Goal: Task Accomplishment & Management: Complete application form

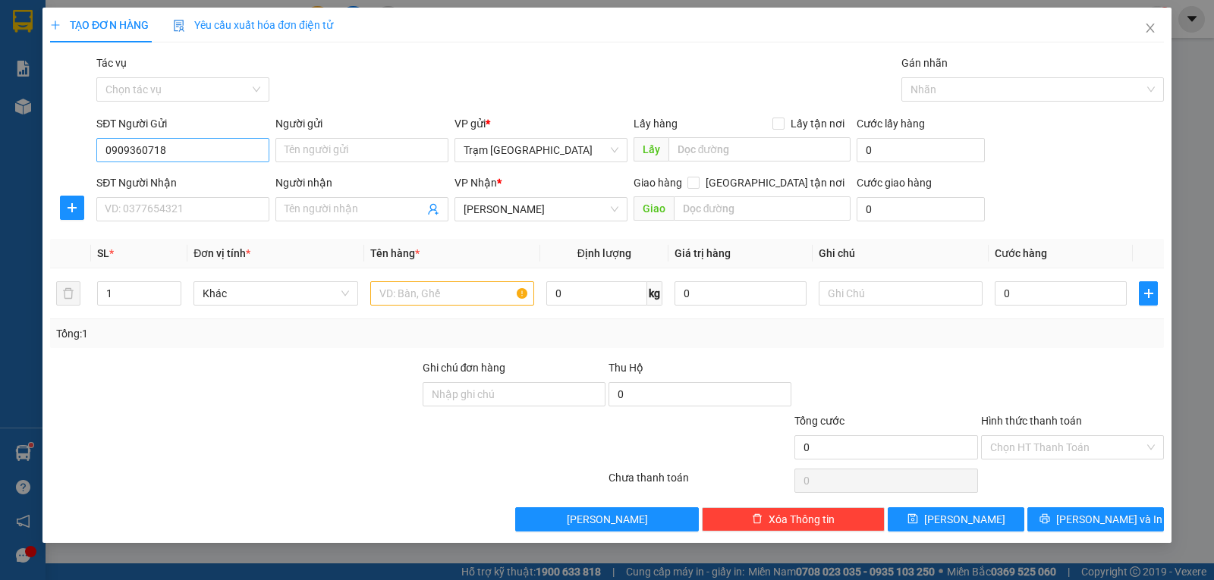
type input "0909995960"
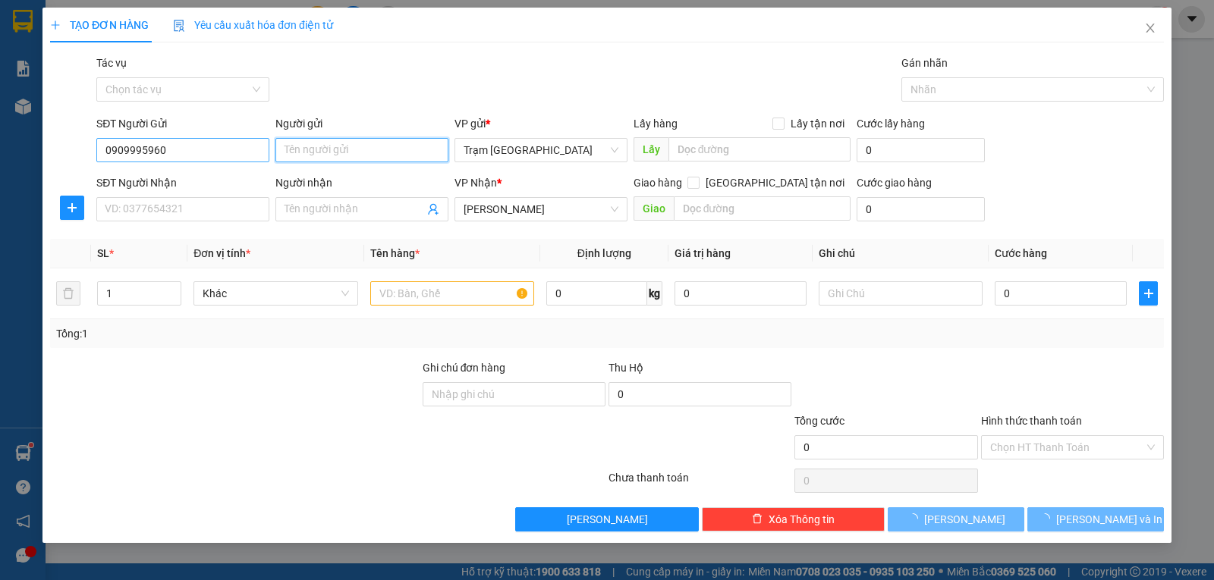
type input "30.000"
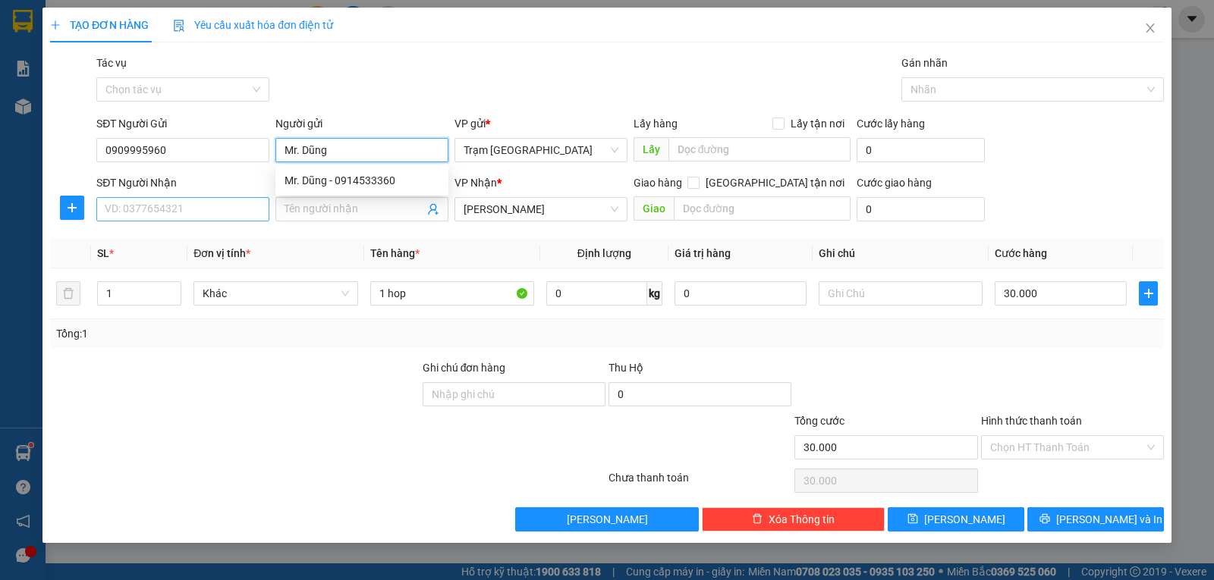
type input "Mr. Dũng"
click at [130, 213] on input "SĐT Người Nhận" at bounding box center [182, 209] width 173 height 24
type input "0947271939"
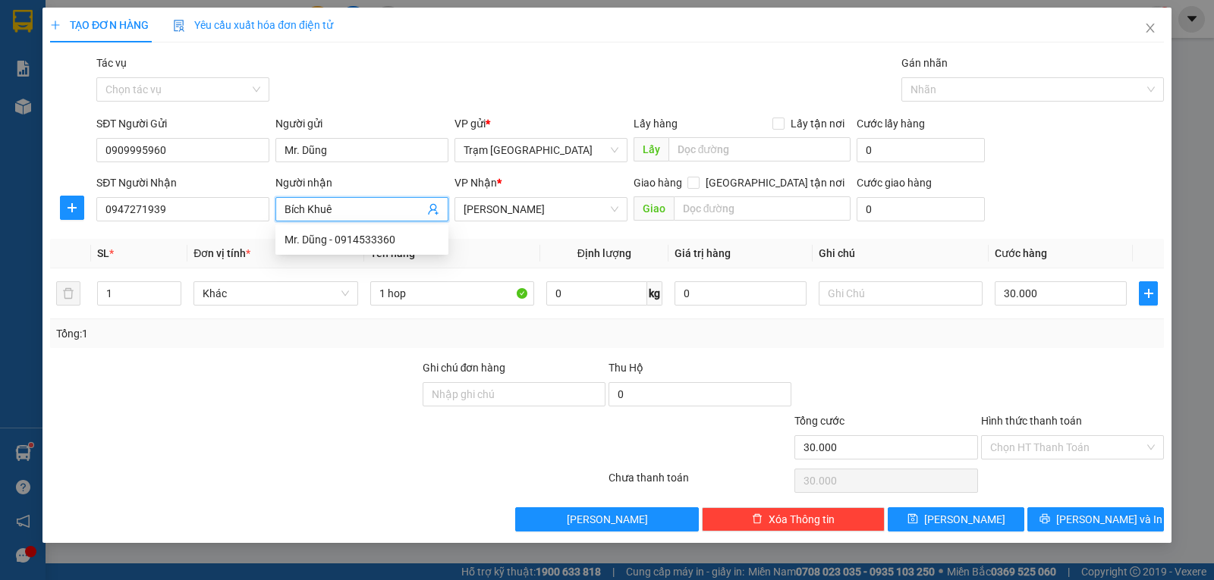
type input "Bích Khuê"
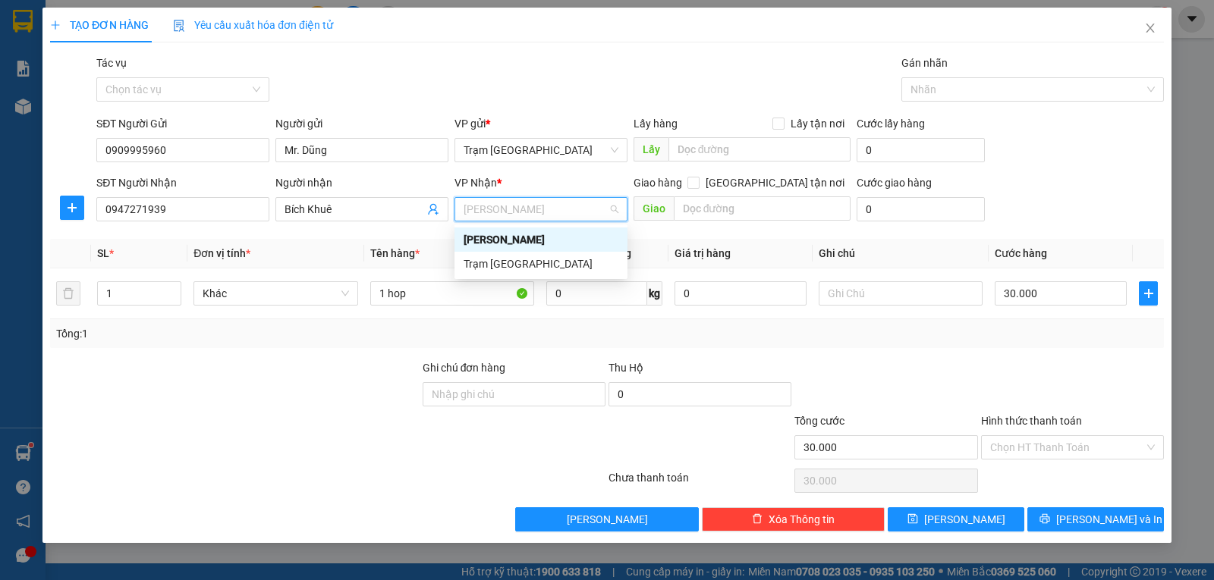
click at [529, 239] on div "[PERSON_NAME]" at bounding box center [540, 239] width 155 height 17
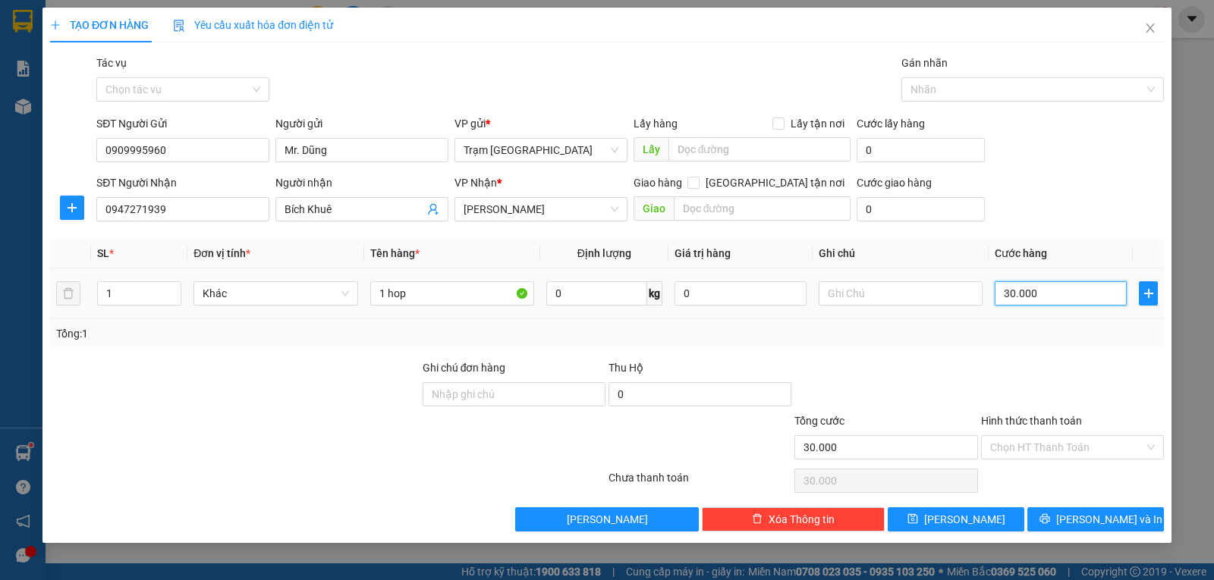
click at [1069, 291] on input "30.000" at bounding box center [1060, 293] width 132 height 24
type input "0"
type input "5"
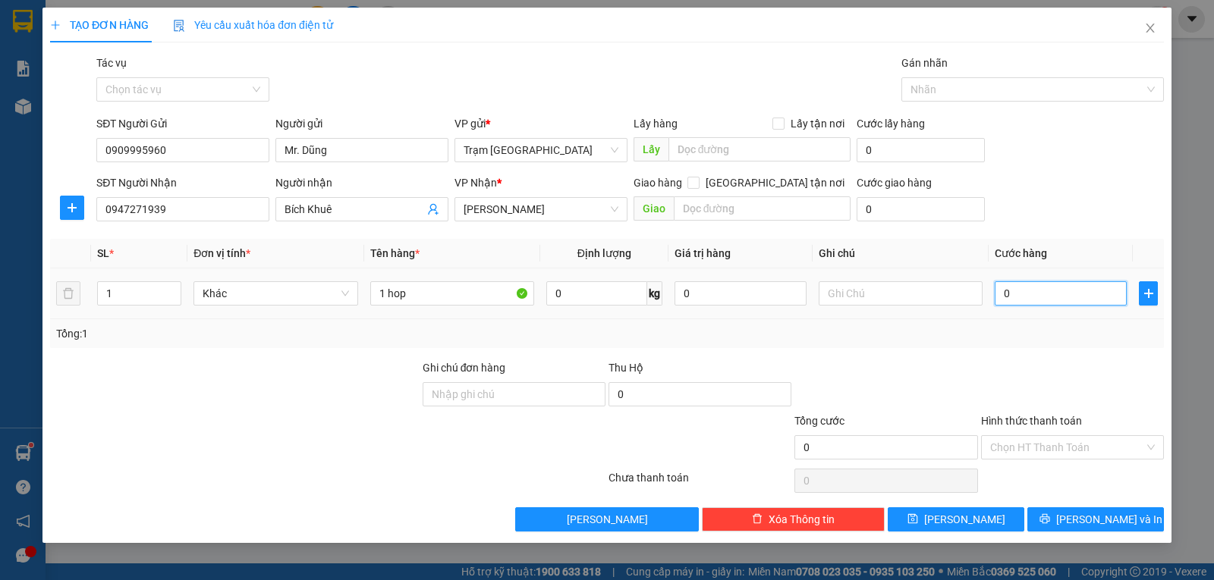
type input "5"
type input "005"
type input "50"
type input "0.050"
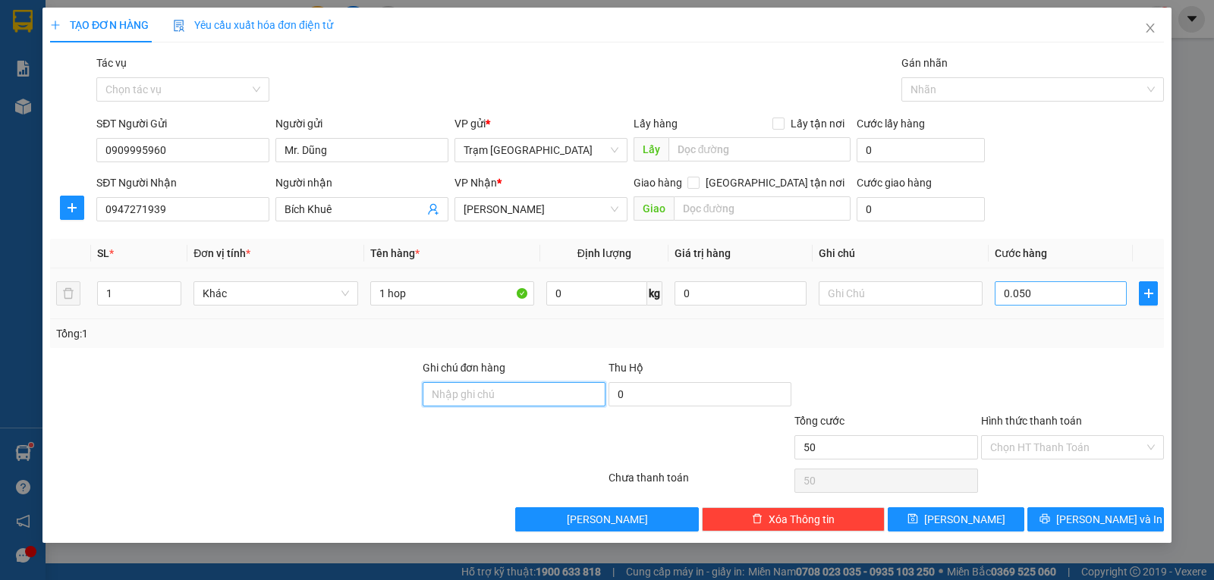
type input "50.000"
click at [518, 397] on input "Ghi chú đơn hàng" at bounding box center [513, 394] width 183 height 24
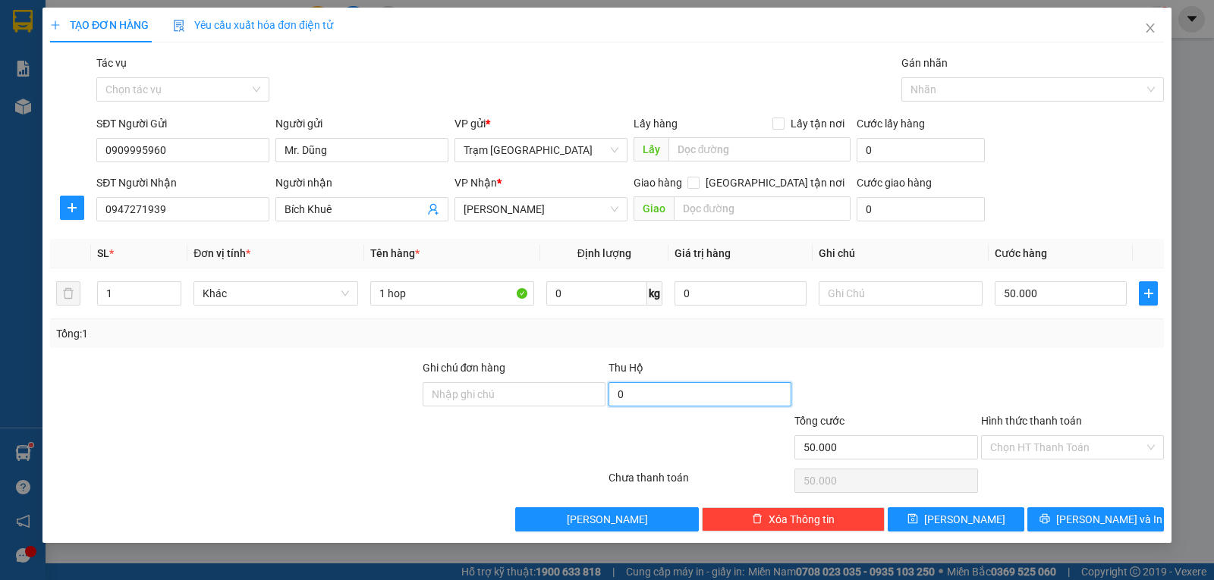
click at [637, 398] on input "0" at bounding box center [699, 394] width 183 height 24
type input "850.000"
click at [512, 389] on input "Ghi chú đơn hàng" at bounding box center [513, 394] width 183 height 24
click at [930, 376] on div at bounding box center [886, 386] width 186 height 53
click at [1035, 438] on input "Hình thức thanh toán" at bounding box center [1067, 447] width 154 height 23
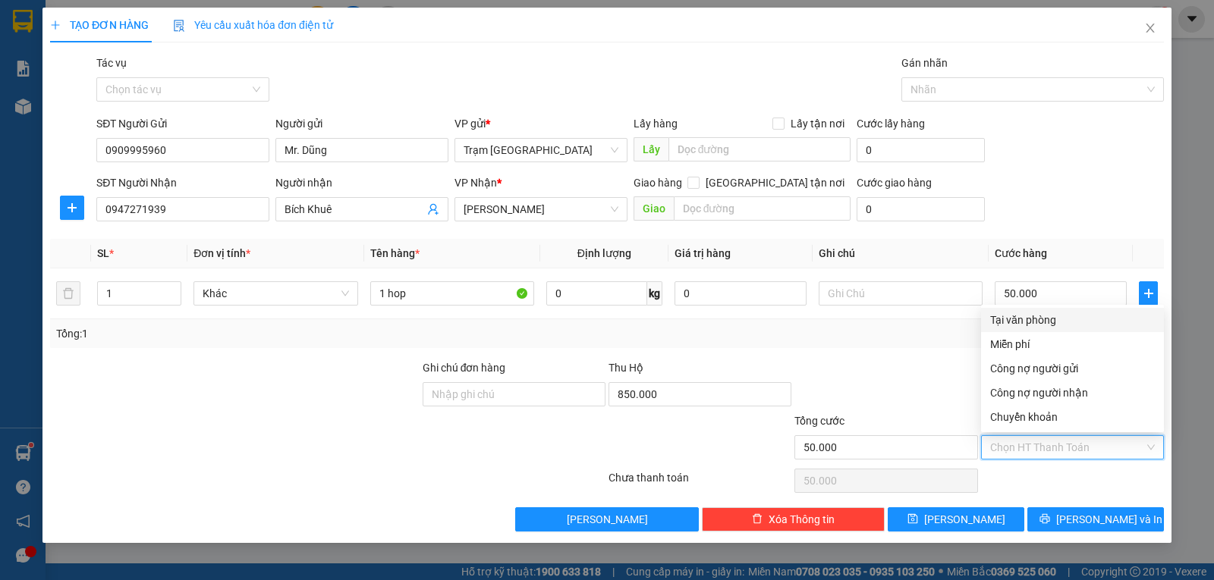
click at [1038, 318] on div "Tại văn phòng" at bounding box center [1072, 320] width 165 height 17
type input "0"
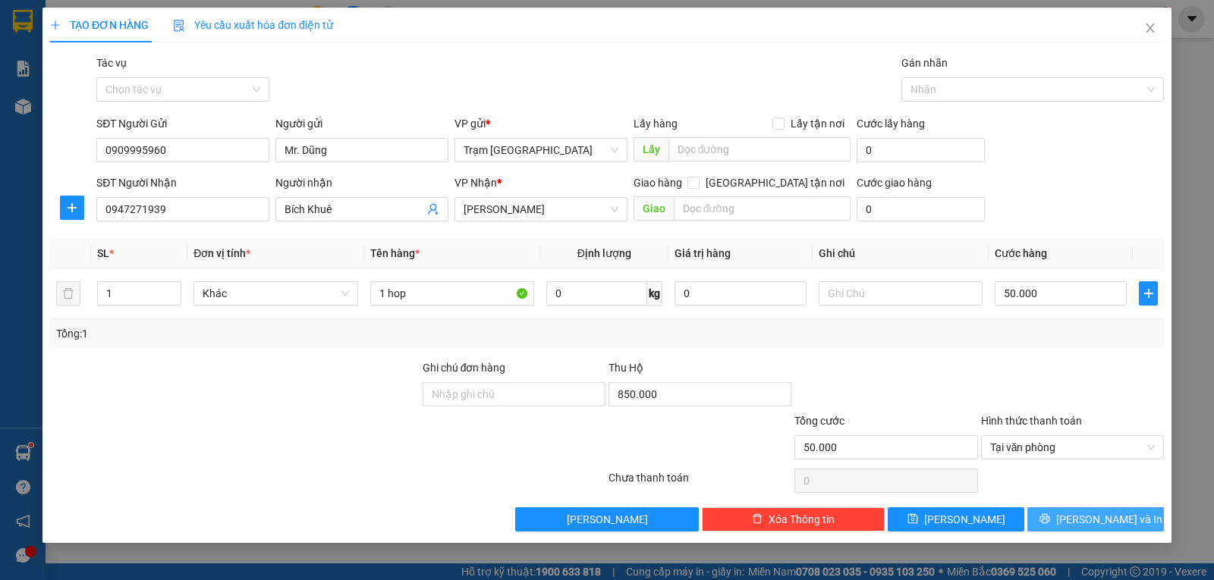
click at [1103, 523] on span "[PERSON_NAME] và In" at bounding box center [1109, 519] width 106 height 17
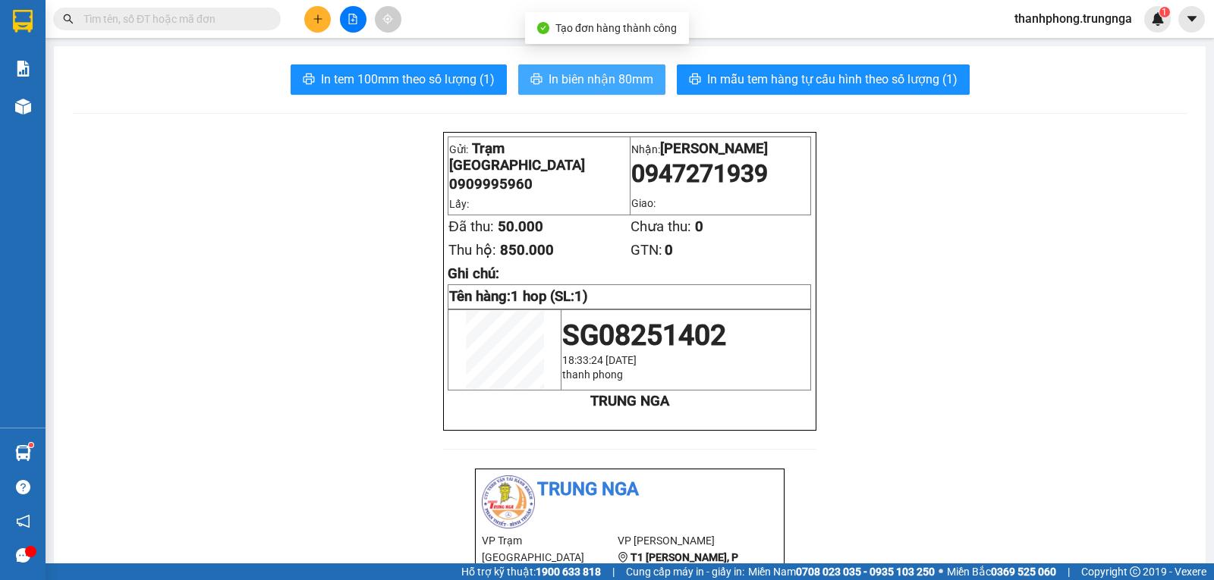
click at [583, 72] on span "In biên nhận 80mm" at bounding box center [600, 79] width 105 height 19
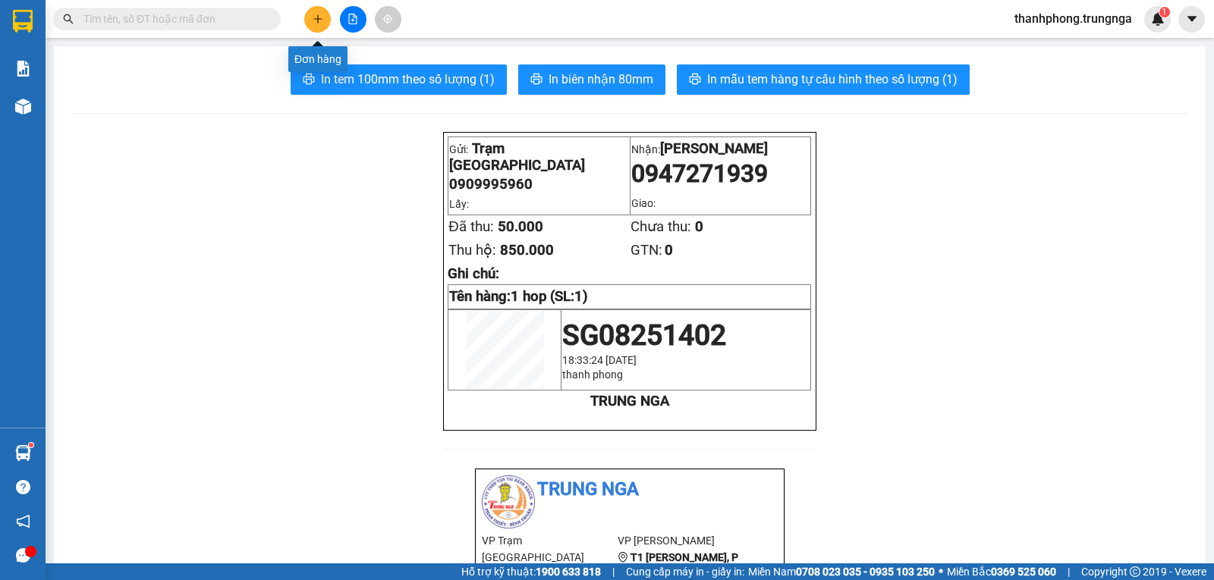
click at [314, 11] on button at bounding box center [317, 19] width 27 height 27
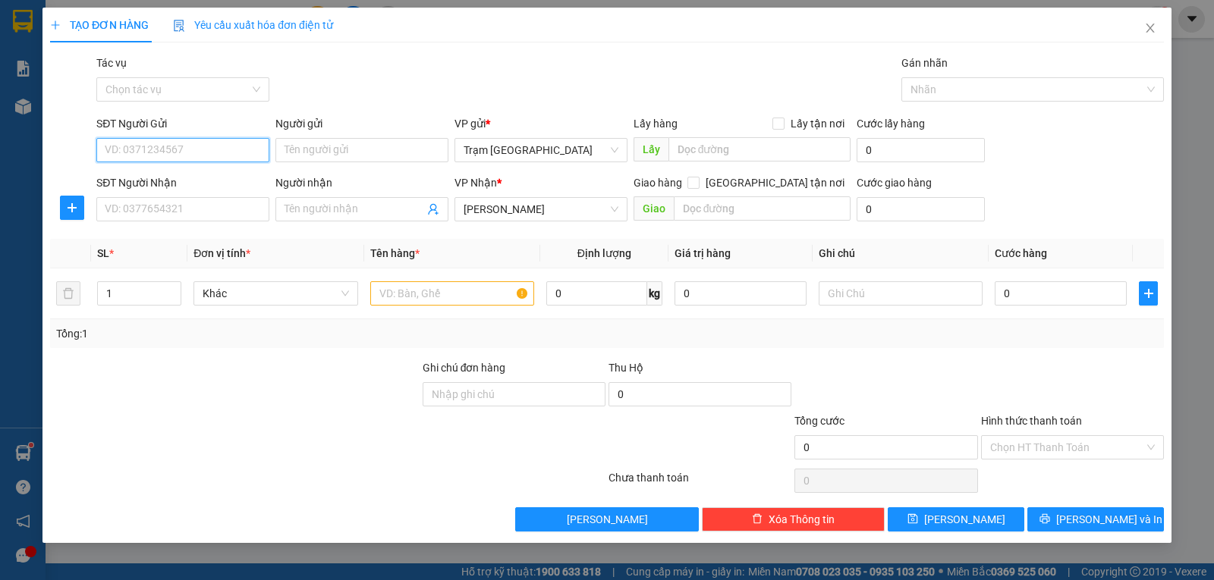
click at [236, 153] on input "SĐT Người Gửi" at bounding box center [182, 150] width 173 height 24
type input "0938636450"
click at [187, 209] on input "SĐT Người Nhận" at bounding box center [182, 209] width 173 height 24
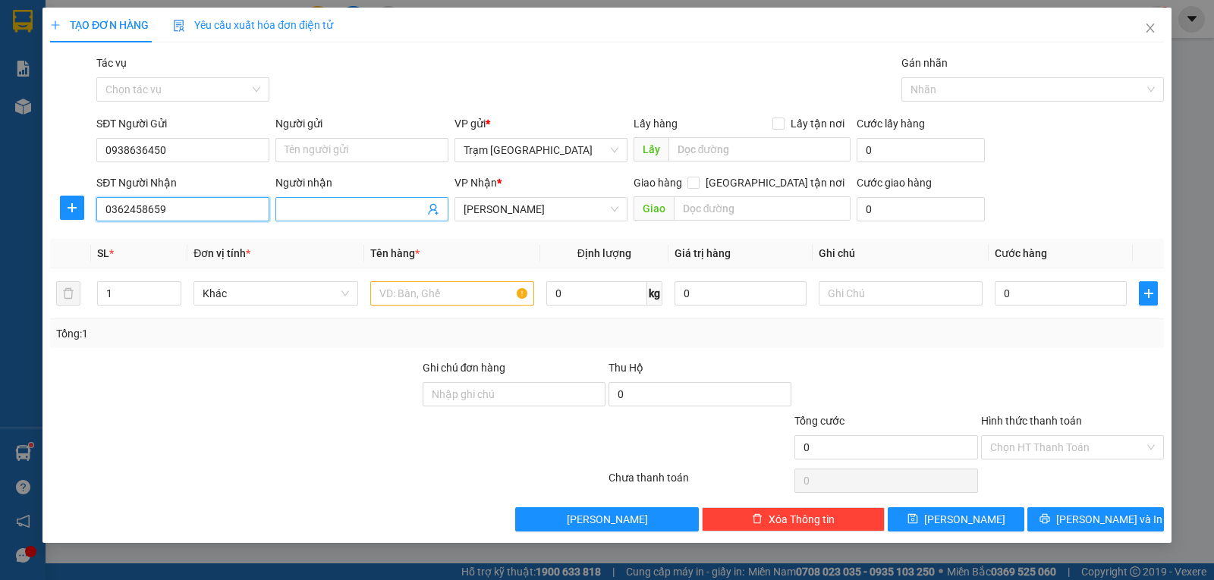
type input "0362458659"
click at [338, 206] on input "Người nhận" at bounding box center [354, 209] width 140 height 17
click at [435, 290] on input "text" at bounding box center [452, 293] width 164 height 24
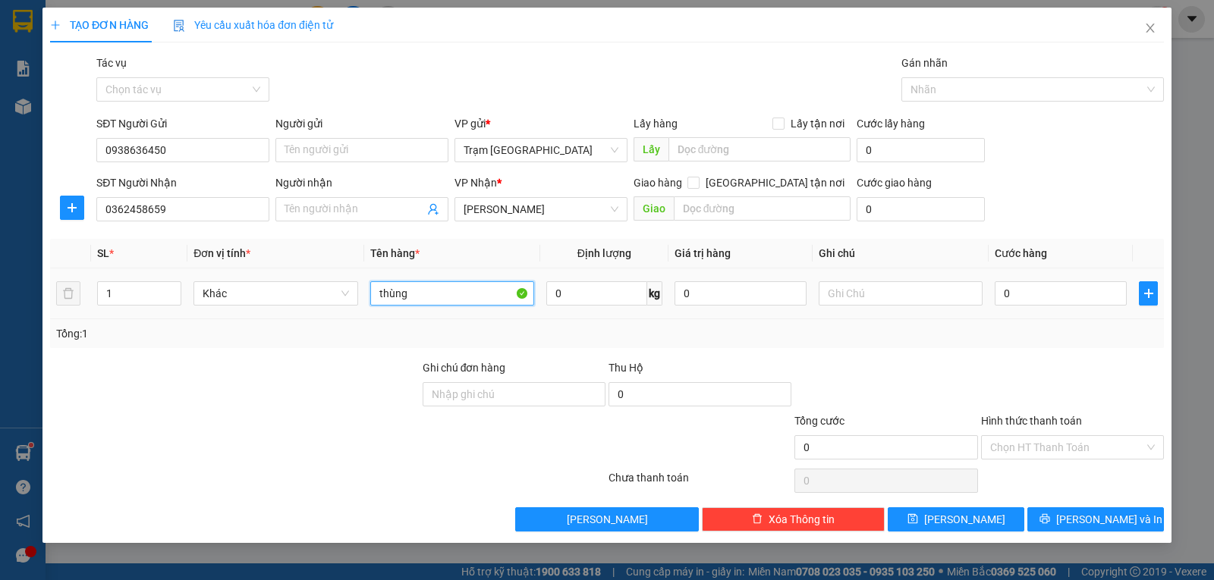
type input "thùng"
type input "5"
type input "004"
type input "4"
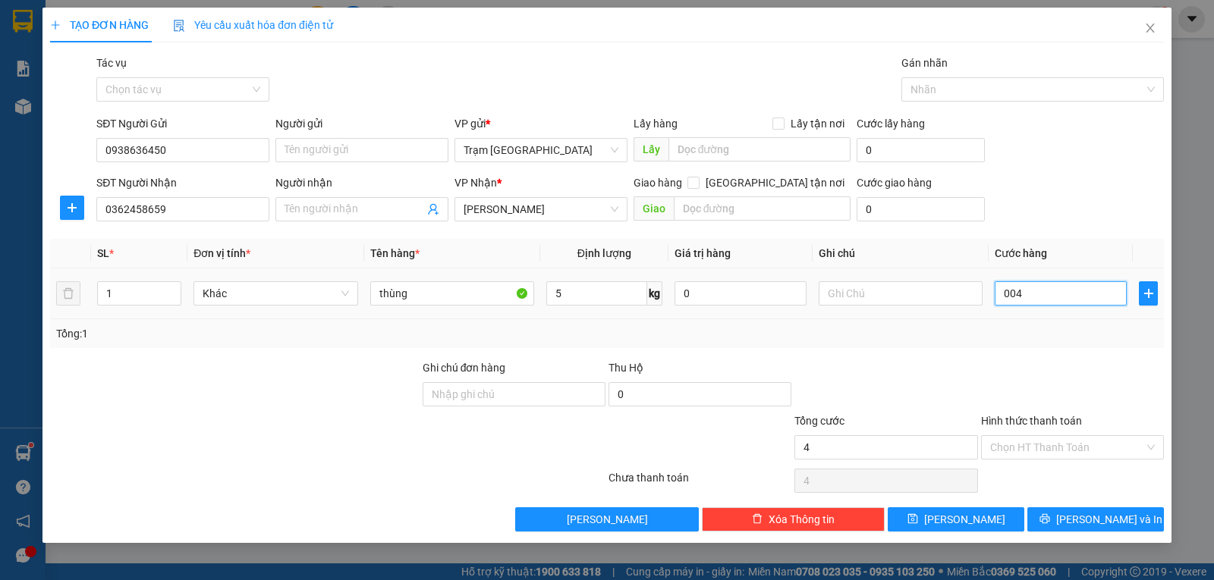
type input "0.040"
type input "40"
type input "40.000"
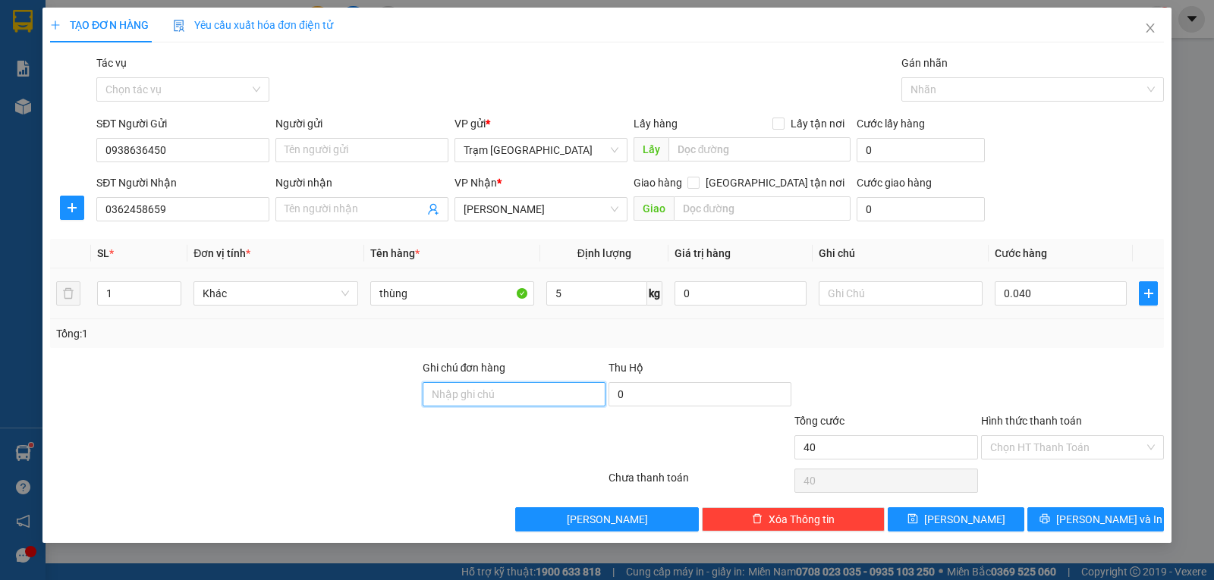
type input "40.000"
click at [1083, 514] on span "[PERSON_NAME] và In" at bounding box center [1109, 519] width 106 height 17
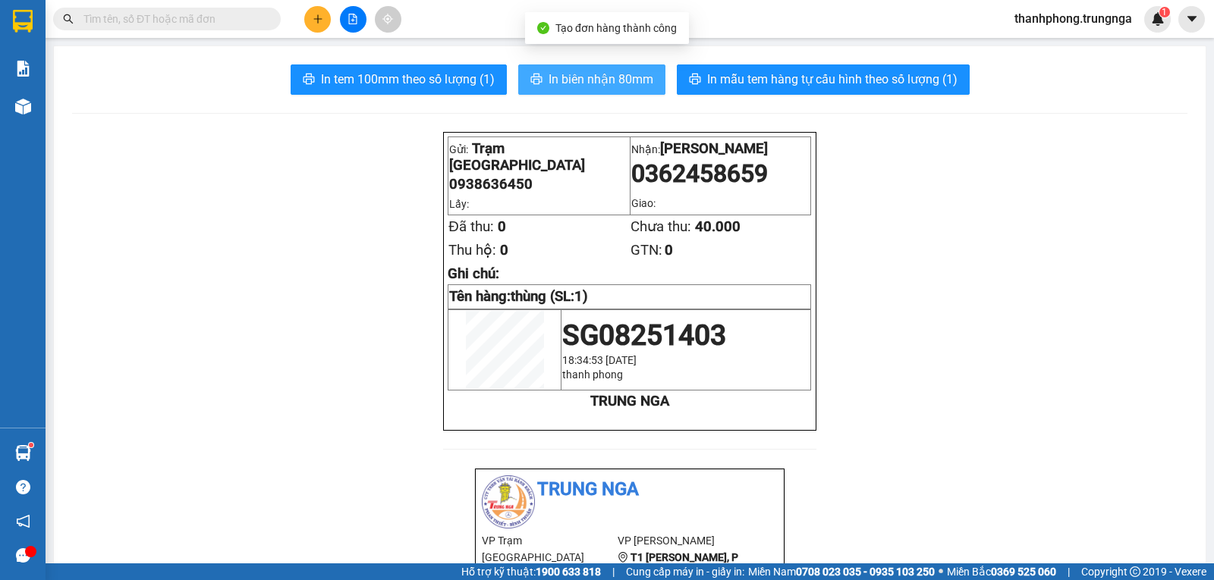
click at [623, 74] on span "In biên nhận 80mm" at bounding box center [600, 79] width 105 height 19
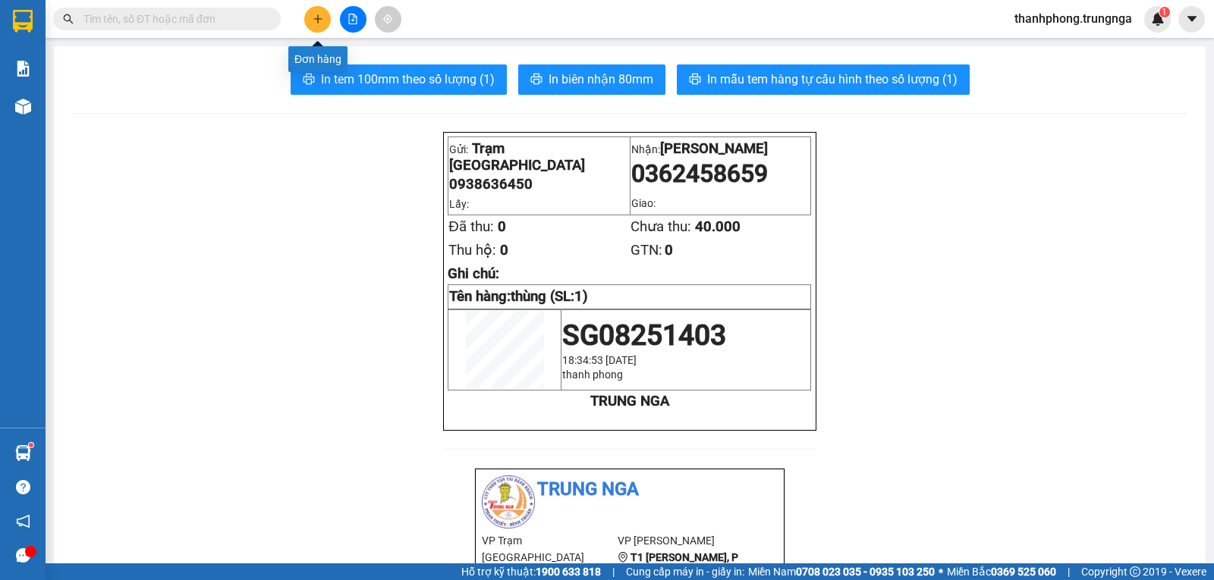
click at [315, 19] on icon "plus" at bounding box center [317, 18] width 8 height 1
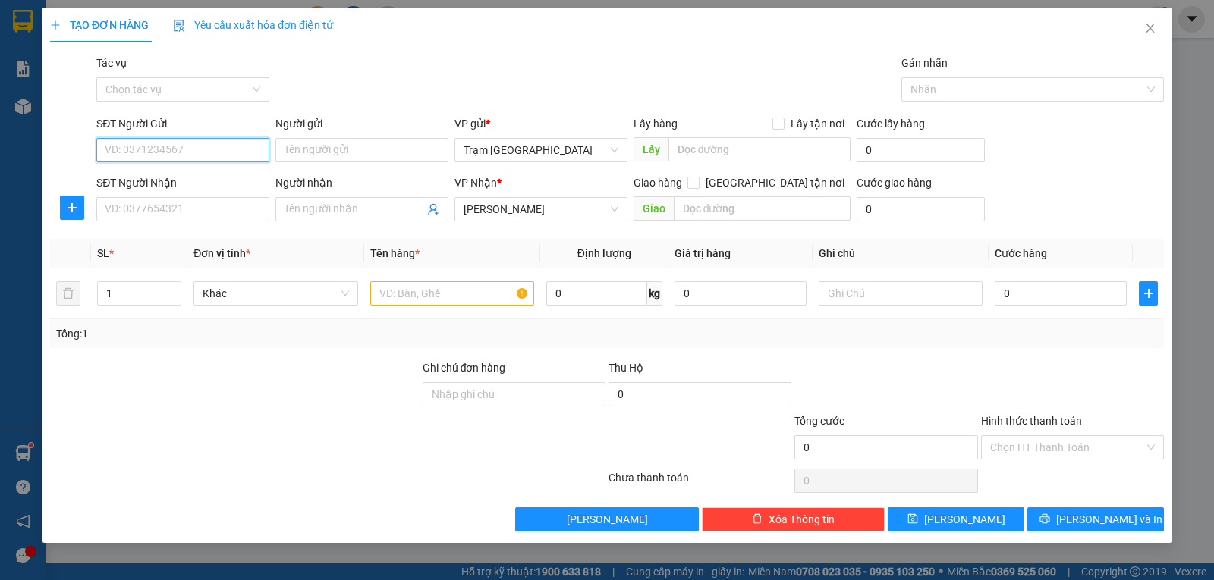
click at [209, 142] on input "SĐT Người Gửi" at bounding box center [182, 150] width 173 height 24
type input "0963203059"
type input "m"
type input "Ms. Linh"
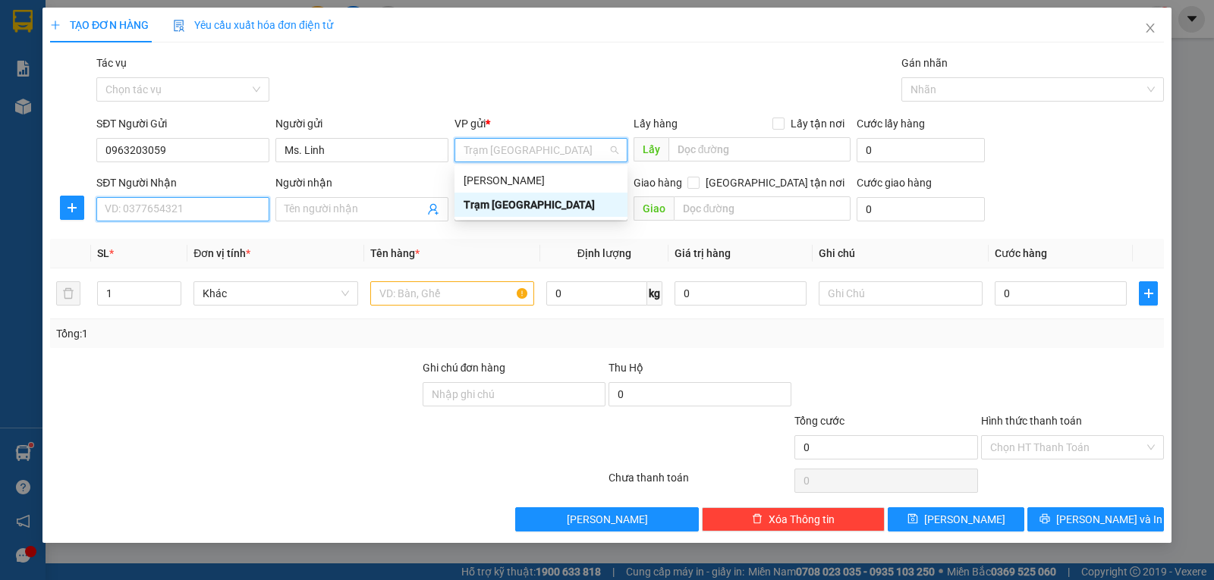
click at [213, 206] on input "SĐT Người Nhận" at bounding box center [182, 209] width 173 height 24
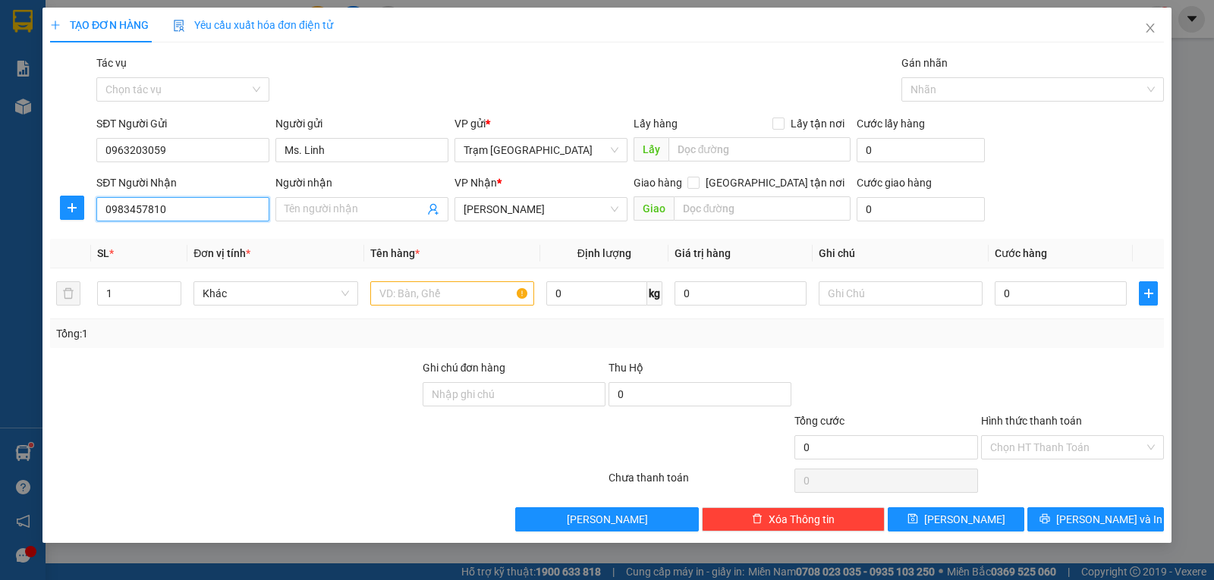
type input "0983457810"
type input "[PERSON_NAME]"
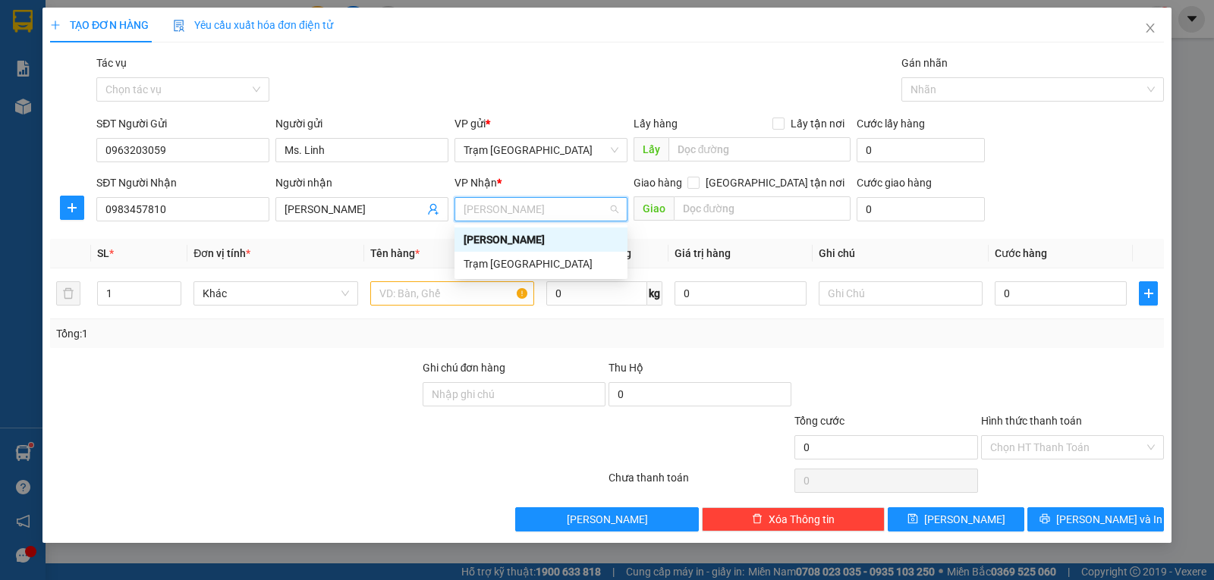
click at [561, 232] on div "[PERSON_NAME]" at bounding box center [540, 239] width 155 height 17
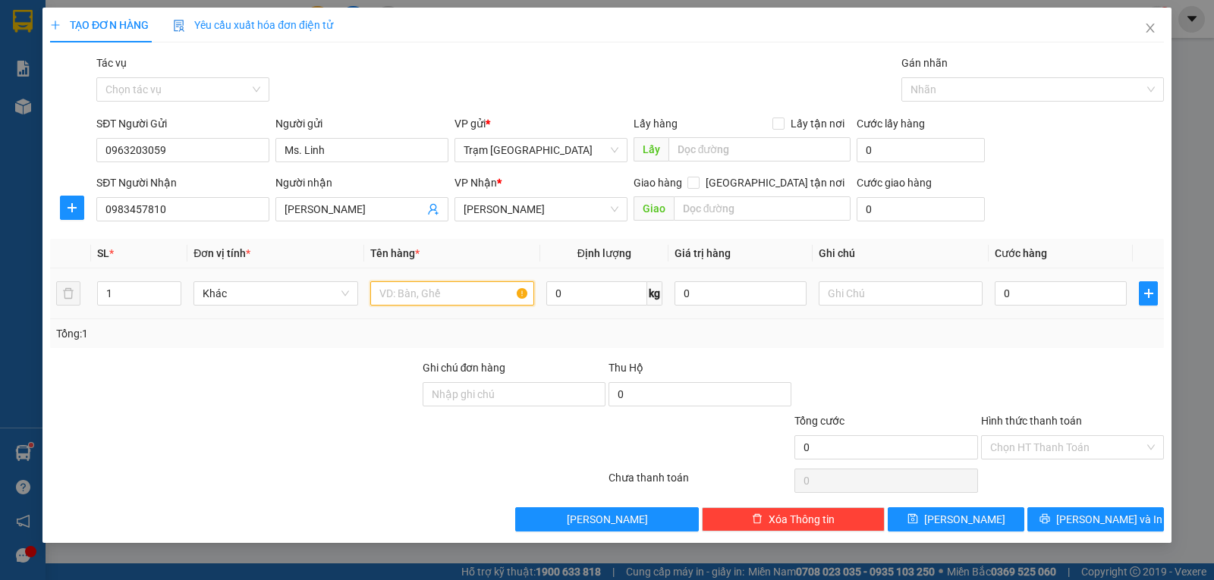
click at [450, 288] on input "text" at bounding box center [452, 293] width 164 height 24
type input "ho sơ"
type input "1"
type input "003"
type input "3"
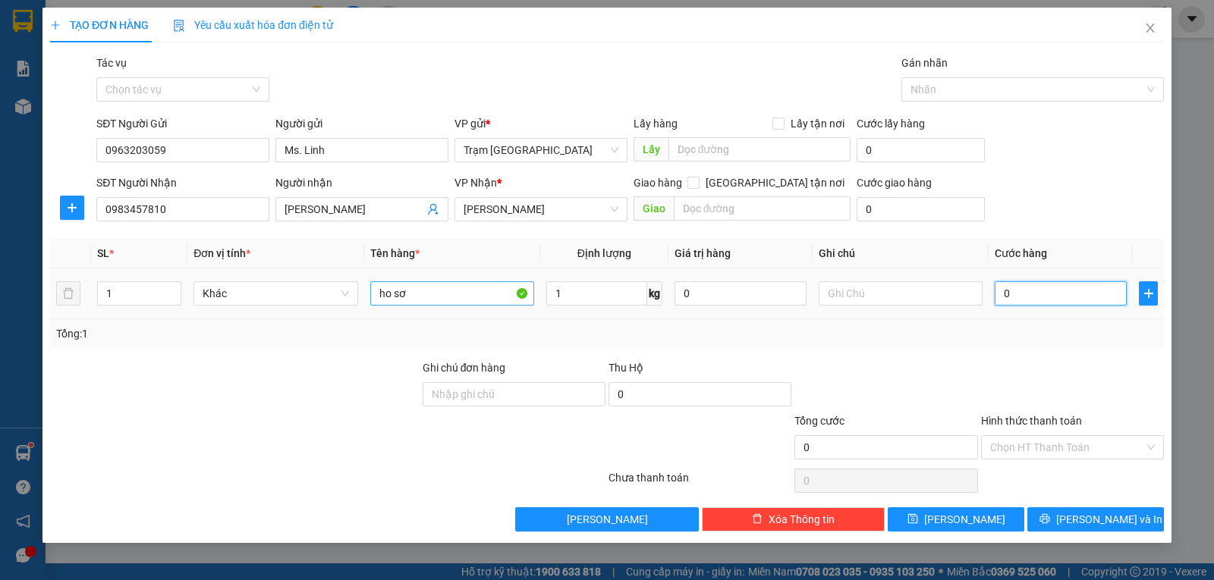
type input "3"
type input "0.030"
type input "30"
type input "30.000"
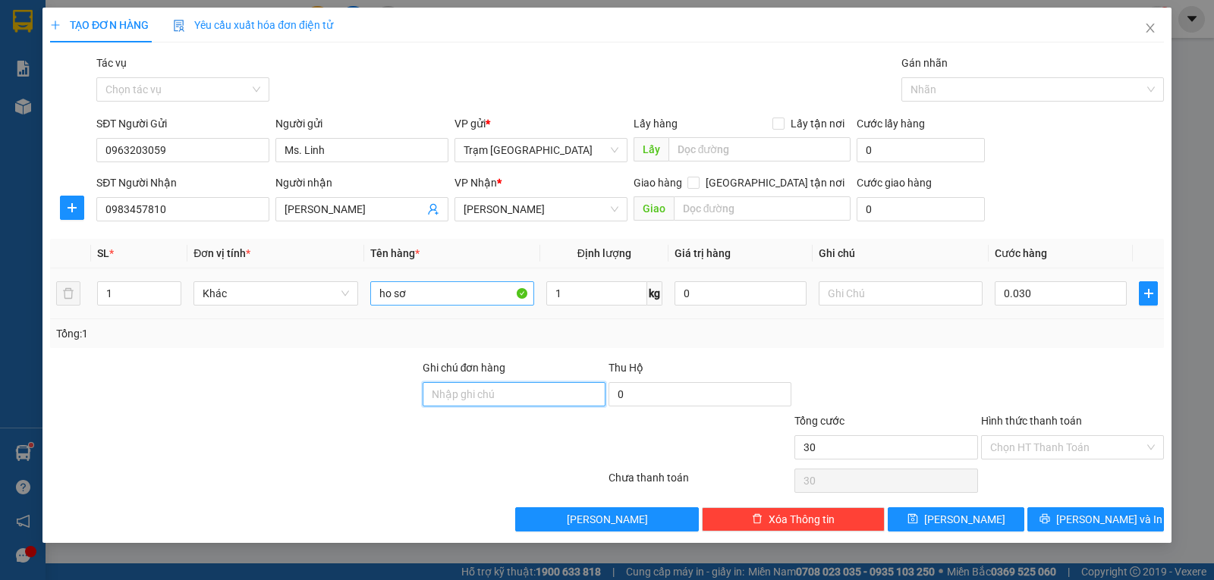
type input "30.000"
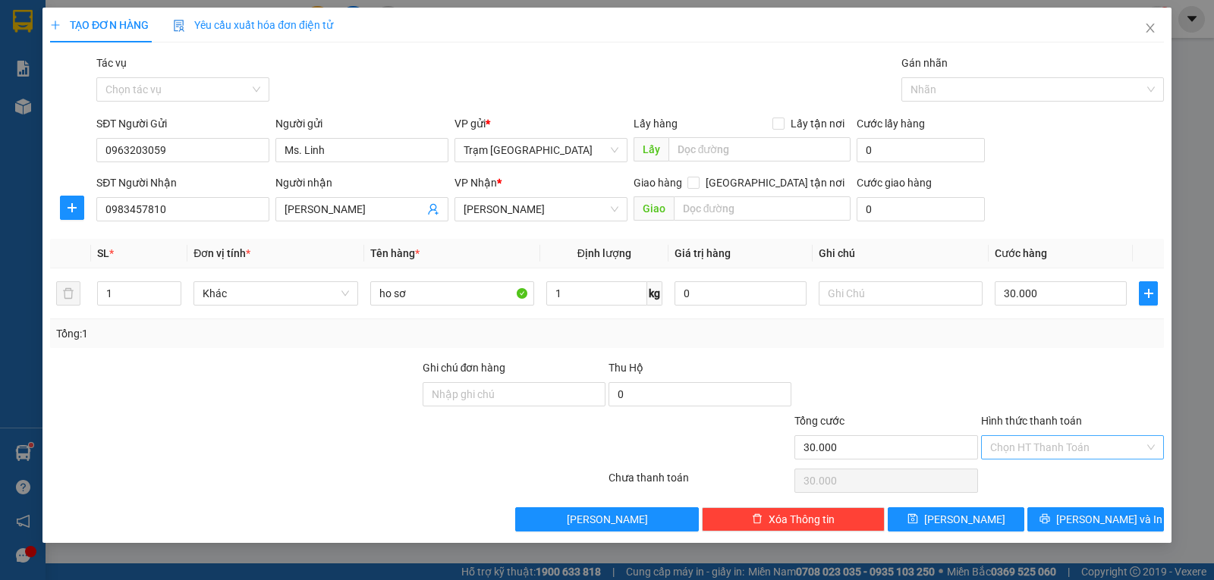
click at [1016, 444] on input "Hình thức thanh toán" at bounding box center [1067, 447] width 154 height 23
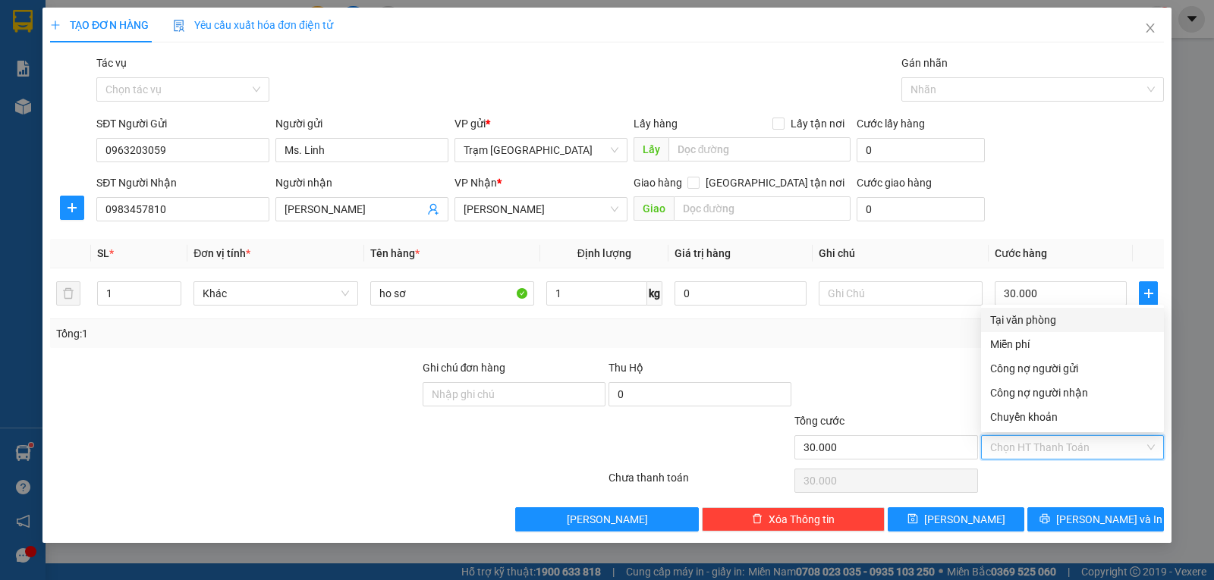
click at [1038, 324] on div "Tại văn phòng" at bounding box center [1072, 320] width 165 height 17
type input "0"
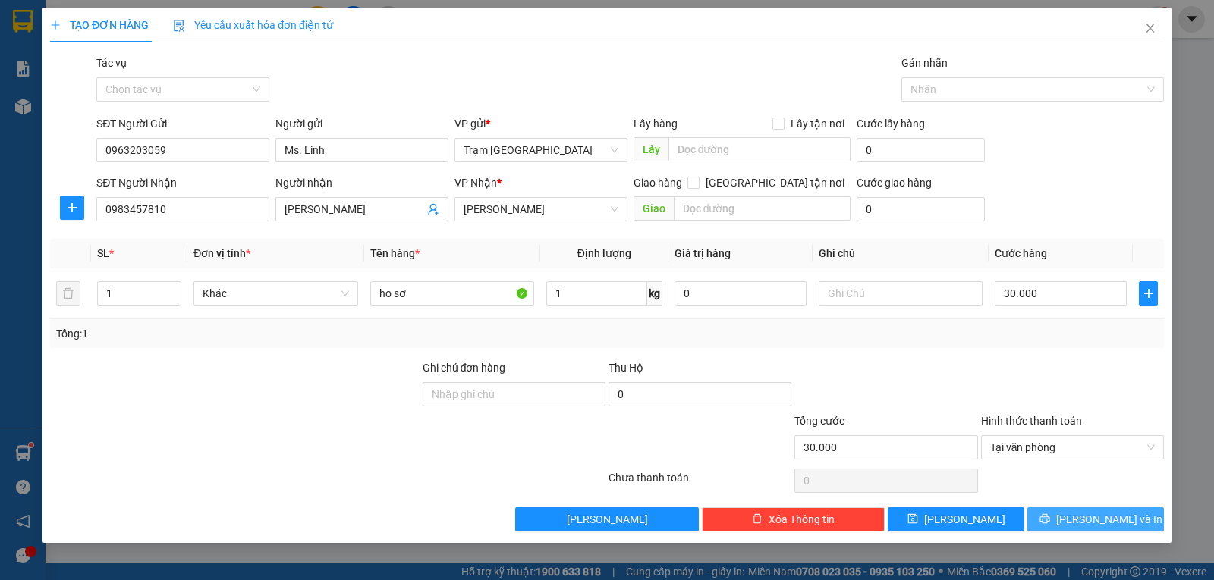
click at [1083, 519] on span "[PERSON_NAME] và In" at bounding box center [1109, 519] width 106 height 17
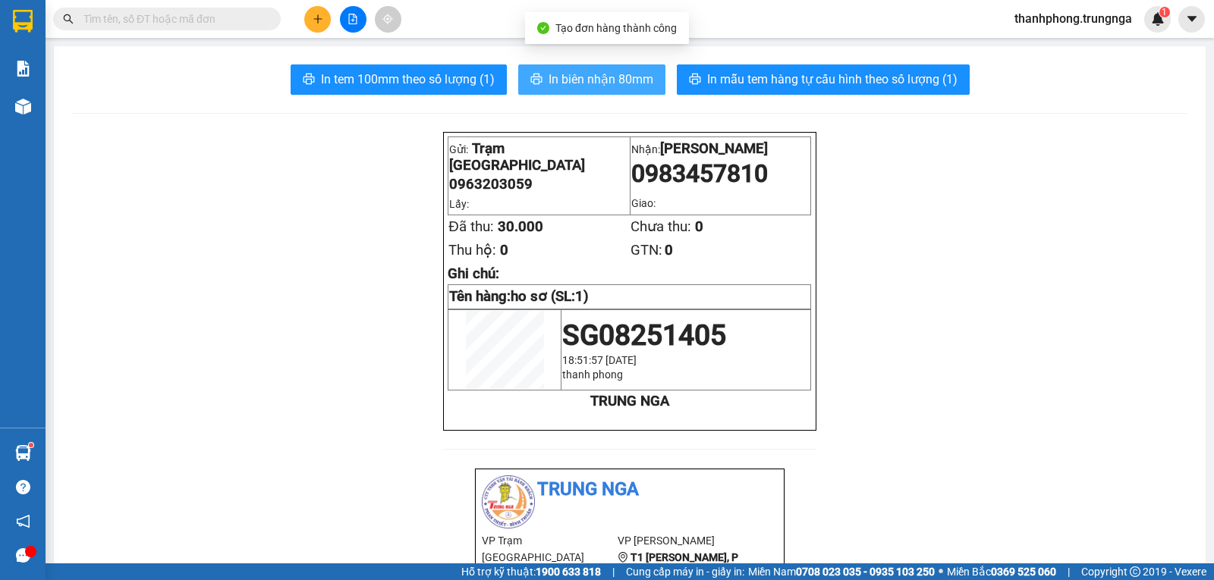
click at [571, 74] on span "In biên nhận 80mm" at bounding box center [600, 79] width 105 height 19
